Goal: Task Accomplishment & Management: Use online tool/utility

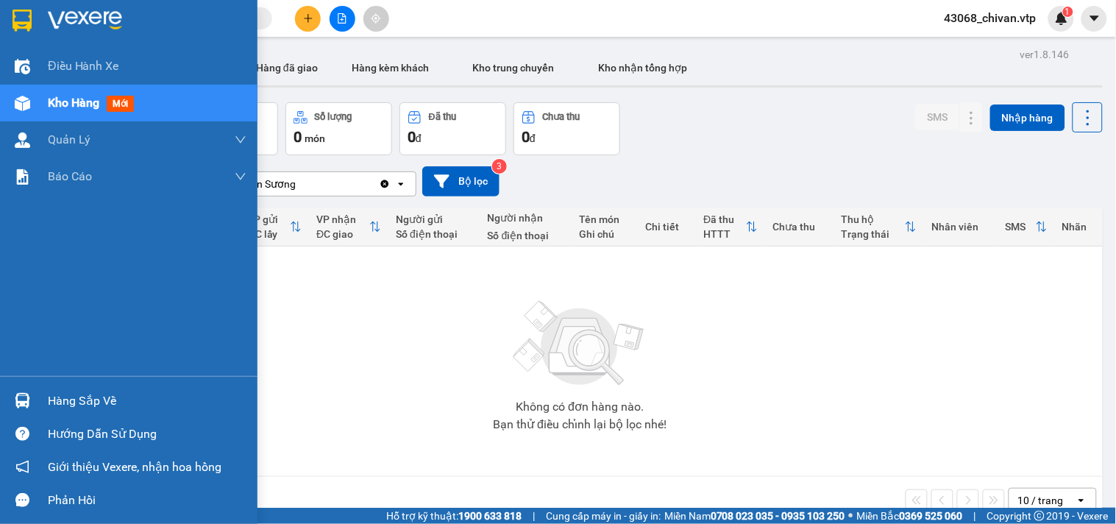
click at [90, 395] on div "Hàng sắp về" at bounding box center [147, 401] width 199 height 22
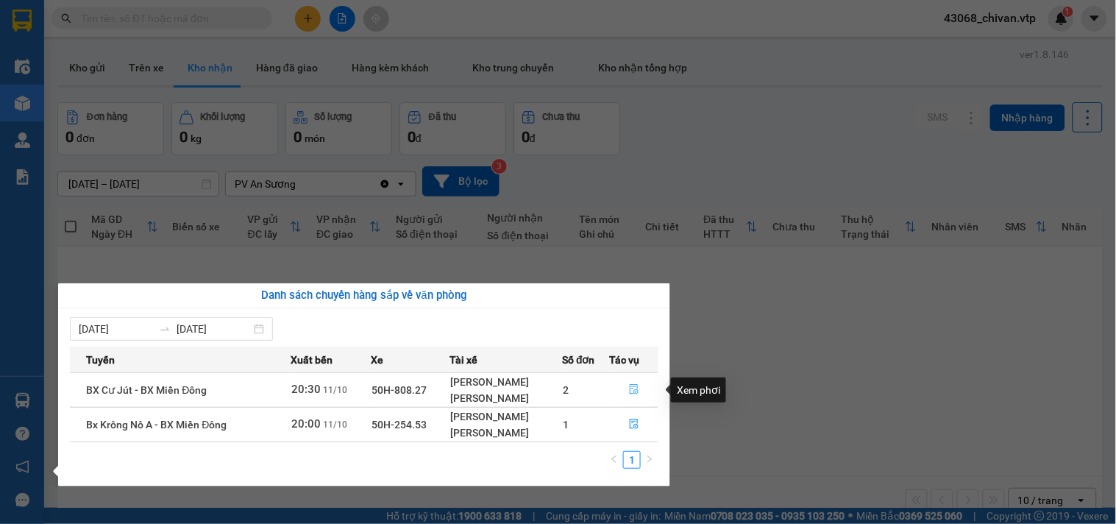
click at [638, 387] on icon "file-done" at bounding box center [634, 389] width 10 height 10
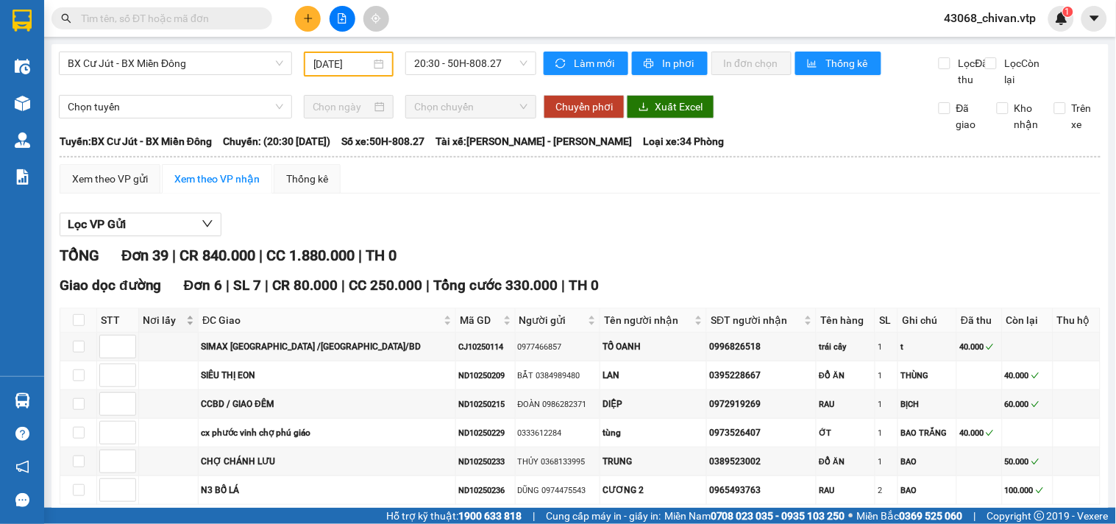
type input "[DATE]"
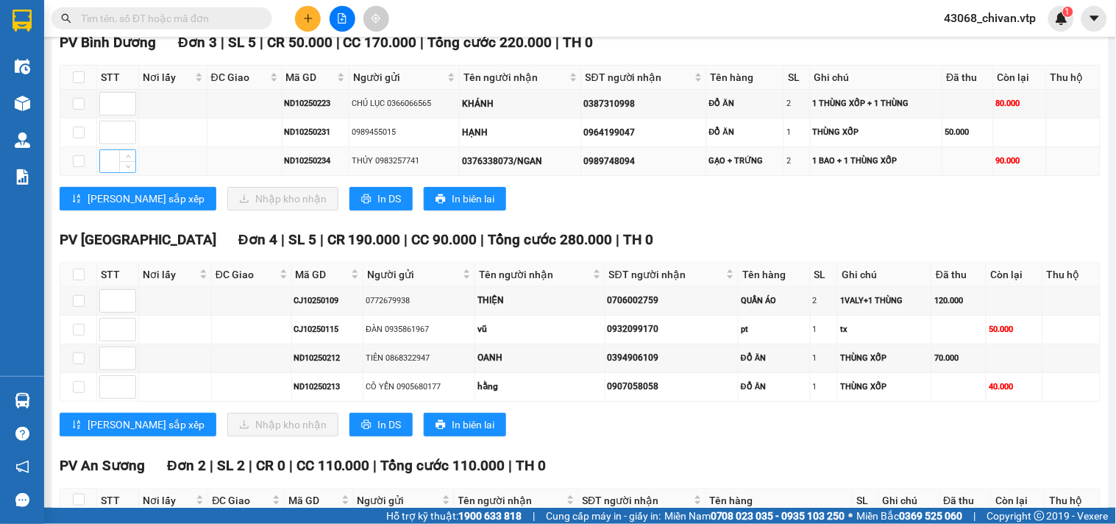
scroll to position [1471, 0]
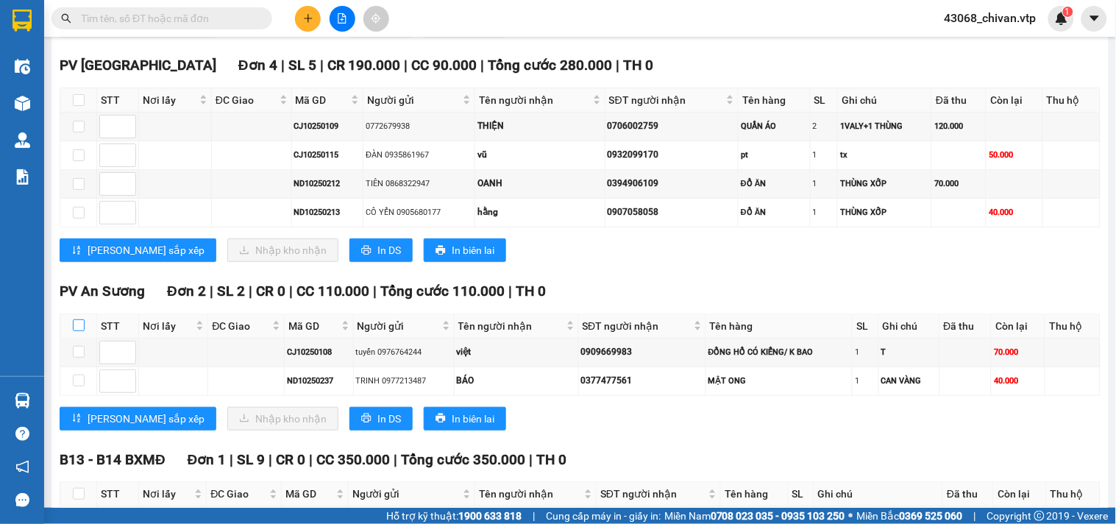
click at [84, 331] on input "checkbox" at bounding box center [79, 325] width 12 height 12
checkbox input "true"
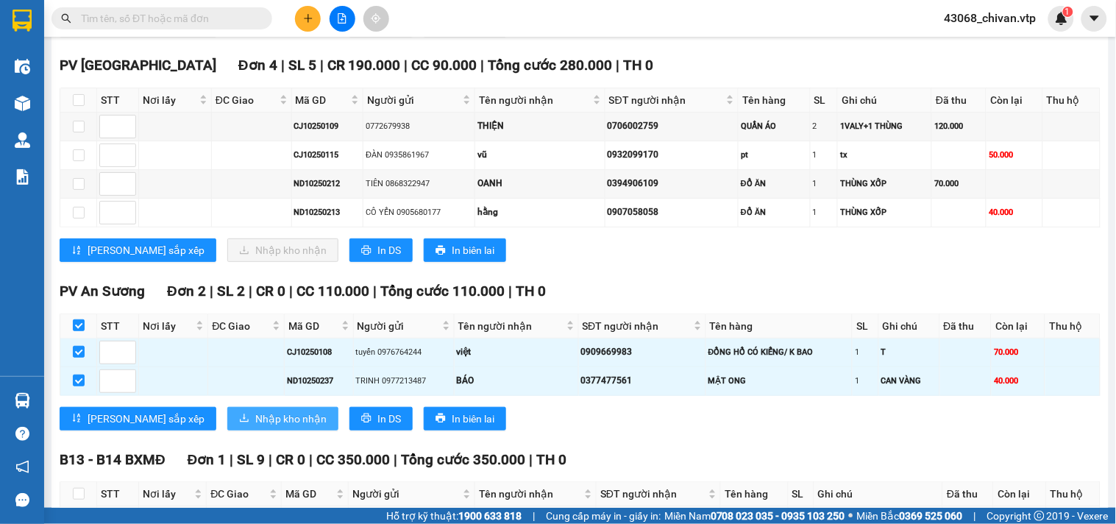
drag, startPoint x: 232, startPoint y: 444, endPoint x: 436, endPoint y: 379, distance: 214.7
click at [255, 427] on span "Nhập kho nhận" at bounding box center [290, 418] width 71 height 16
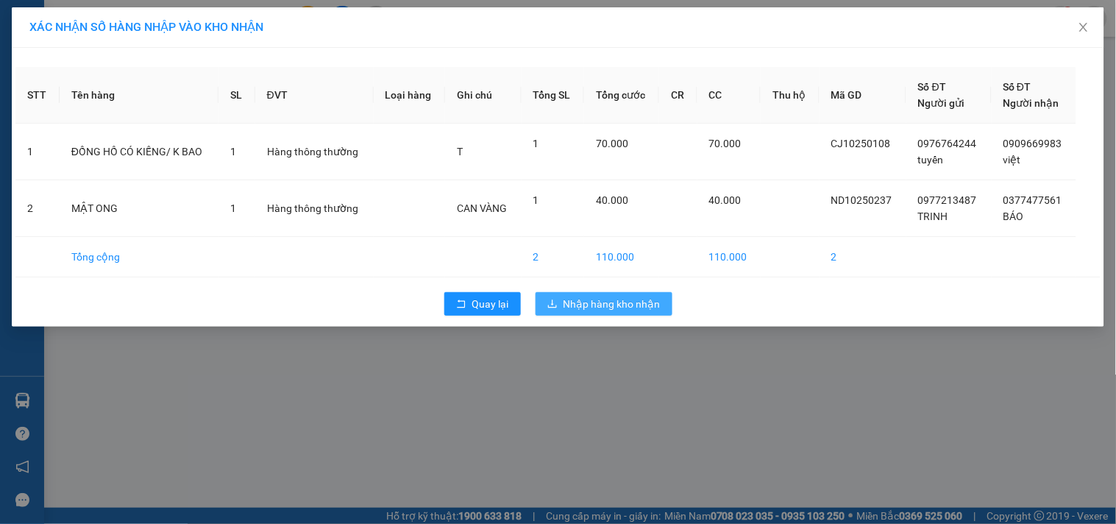
click at [660, 300] on button "Nhập hàng kho nhận" at bounding box center [603, 304] width 137 height 24
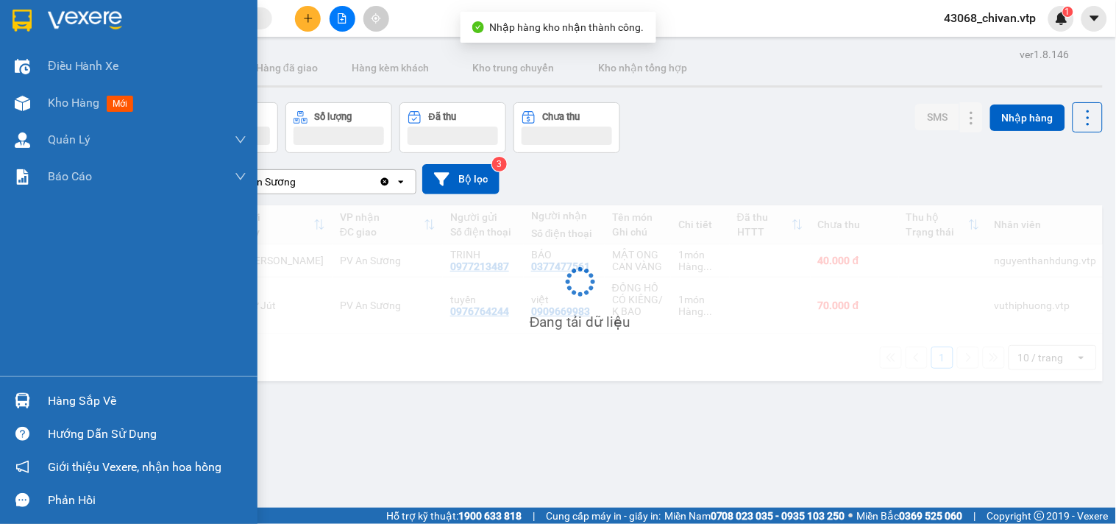
click at [15, 408] on div at bounding box center [23, 401] width 26 height 26
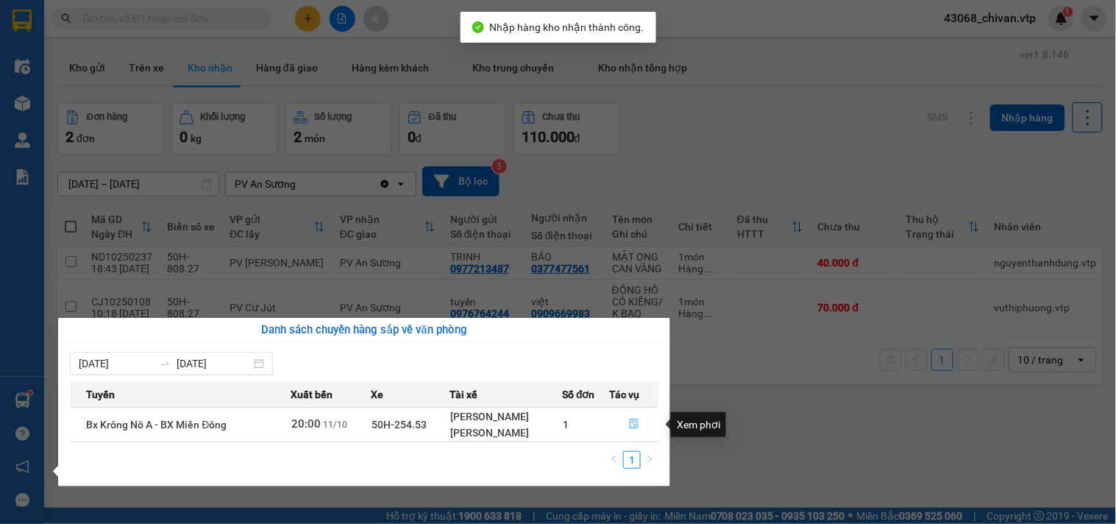
click at [635, 429] on span "file-done" at bounding box center [634, 424] width 10 height 12
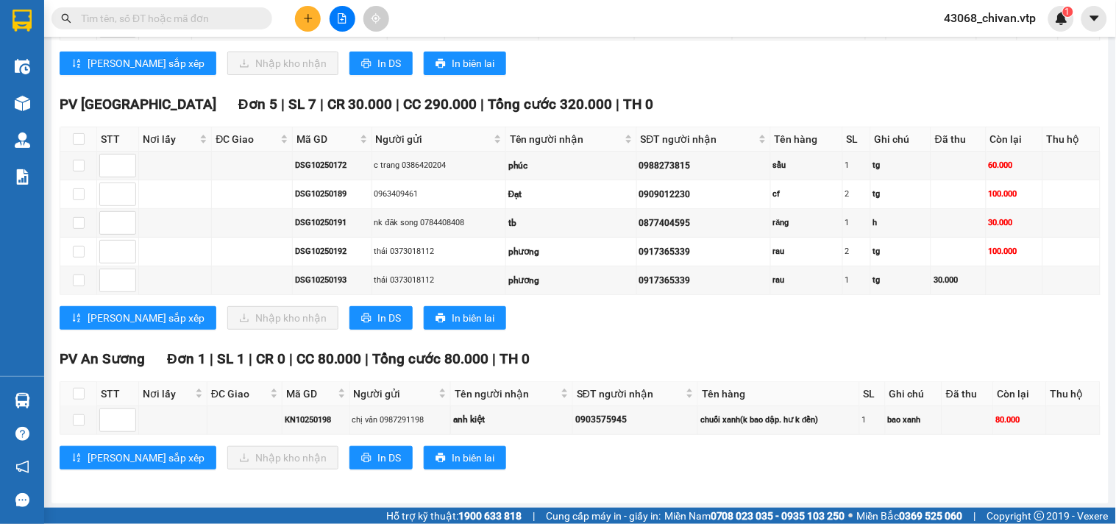
scroll to position [1388, 0]
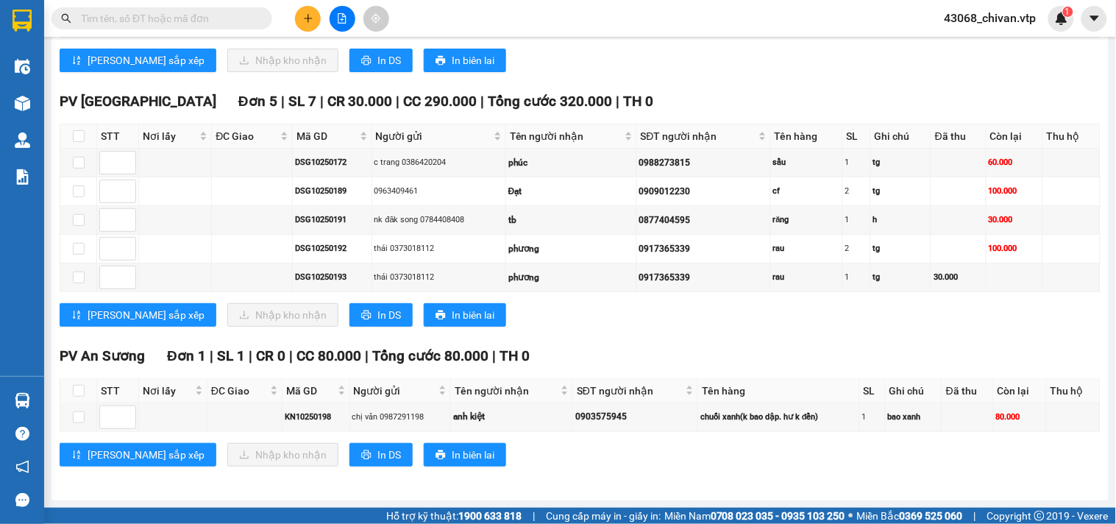
click at [85, 403] on th at bounding box center [78, 391] width 37 height 24
click at [82, 396] on input "checkbox" at bounding box center [79, 391] width 12 height 12
checkbox input "true"
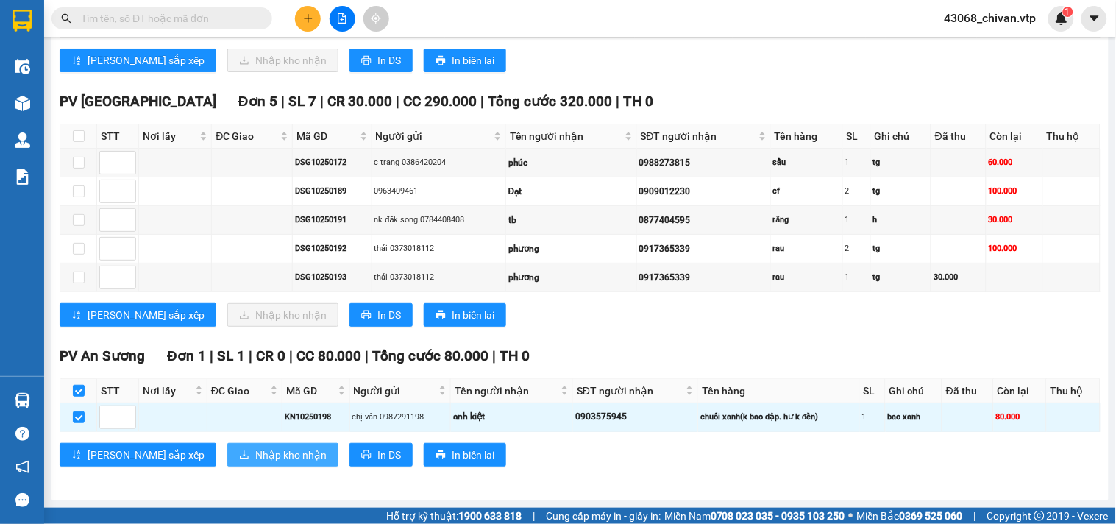
click at [255, 463] on span "Nhập kho nhận" at bounding box center [290, 454] width 71 height 16
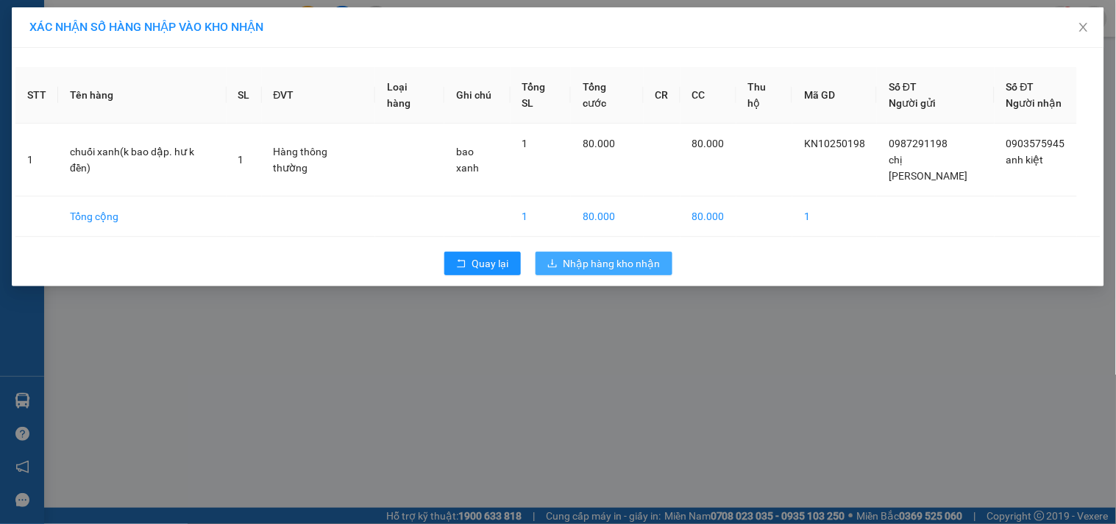
drag, startPoint x: 653, startPoint y: 249, endPoint x: 597, endPoint y: 249, distance: 55.9
click at [652, 255] on span "Nhập hàng kho nhận" at bounding box center [611, 263] width 97 height 16
